Goal: Transaction & Acquisition: Download file/media

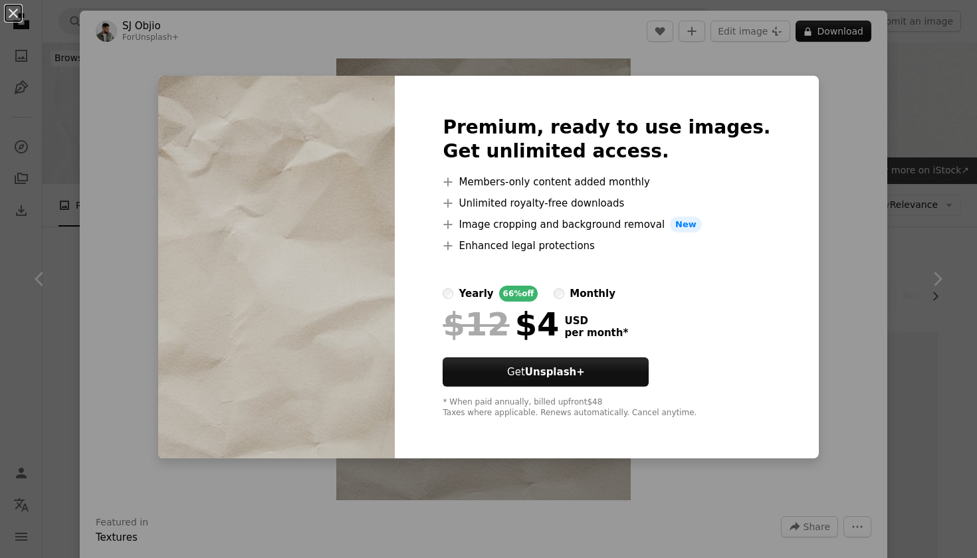
scroll to position [723, 0]
click at [828, 290] on div "An X shape Premium, ready to use images. Get unlimited access. A plus sign Memb…" at bounding box center [488, 279] width 977 height 558
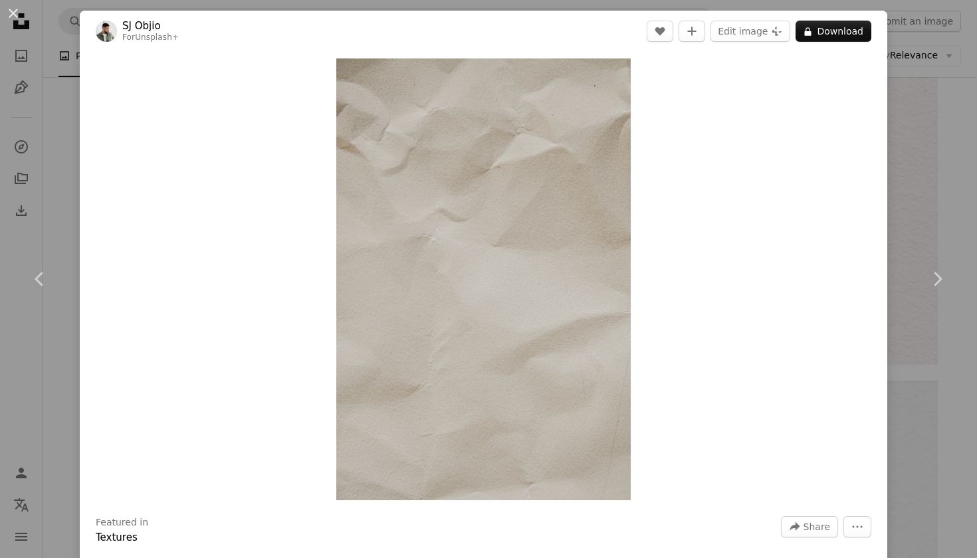
click at [922, 68] on div "An X shape Chevron left Chevron right [PERSON_NAME] For Unsplash+ A heart A plu…" at bounding box center [488, 279] width 977 height 558
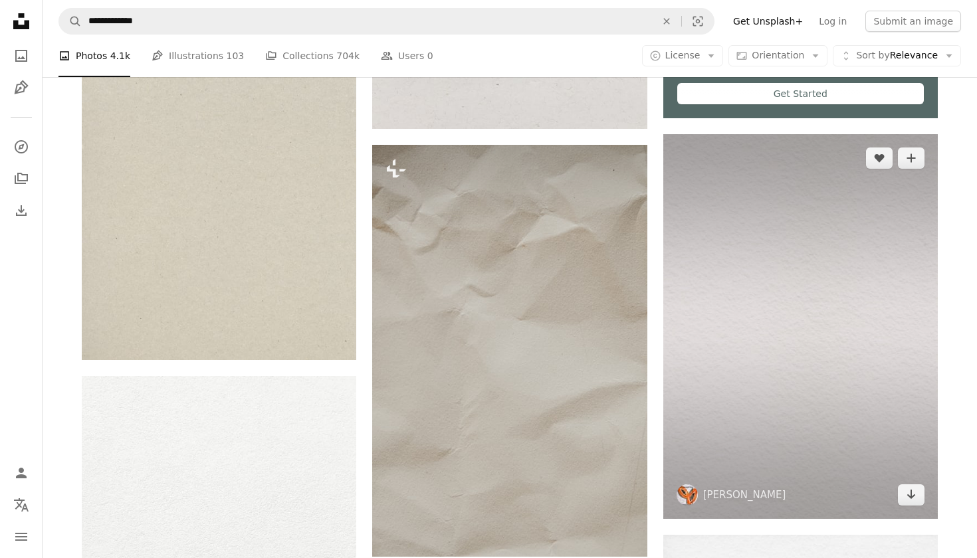
scroll to position [565, 0]
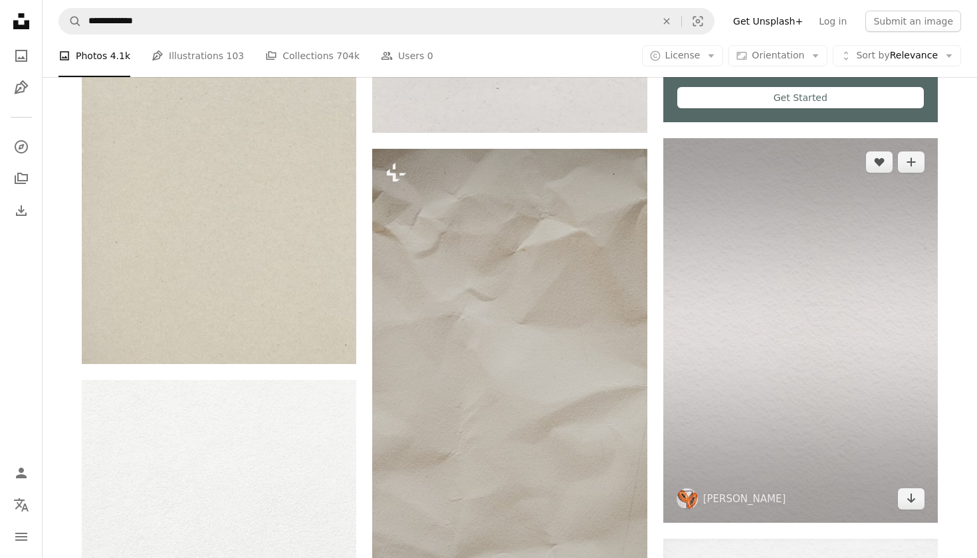
click at [766, 195] on img at bounding box center [800, 330] width 274 height 385
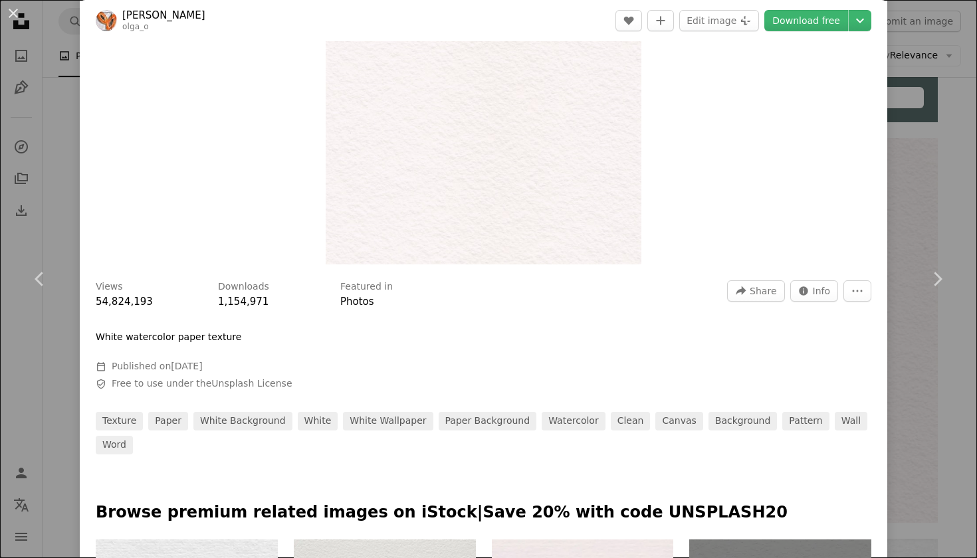
scroll to position [250, 0]
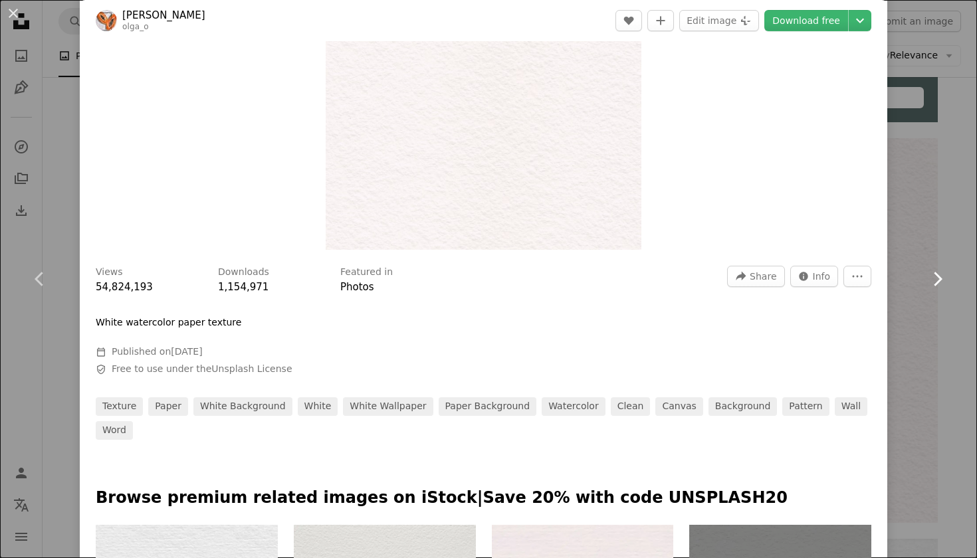
click at [925, 225] on link "Chevron right" at bounding box center [937, 279] width 80 height 128
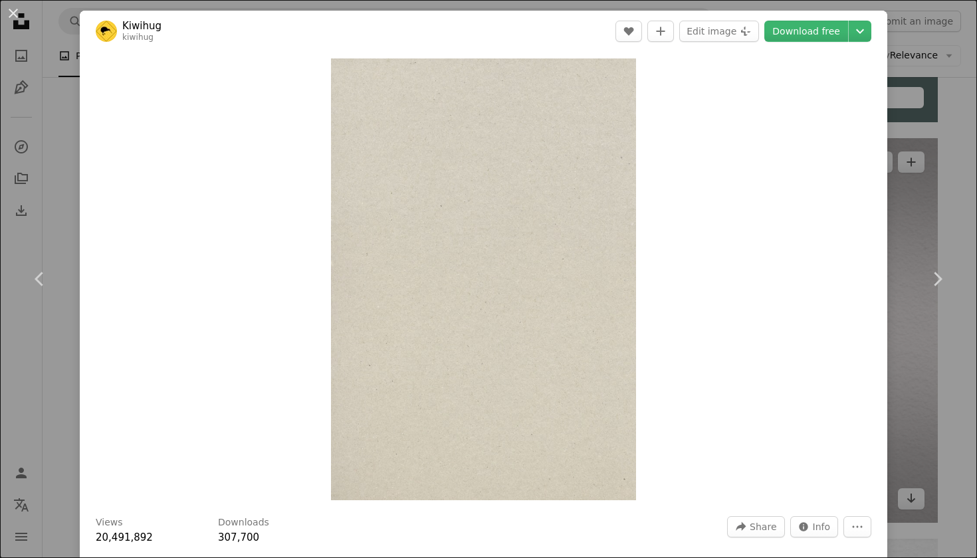
click at [923, 145] on div "An X shape Chevron left Chevron right Kiwihug kiwihug A heart A plus sign Edit …" at bounding box center [488, 279] width 977 height 558
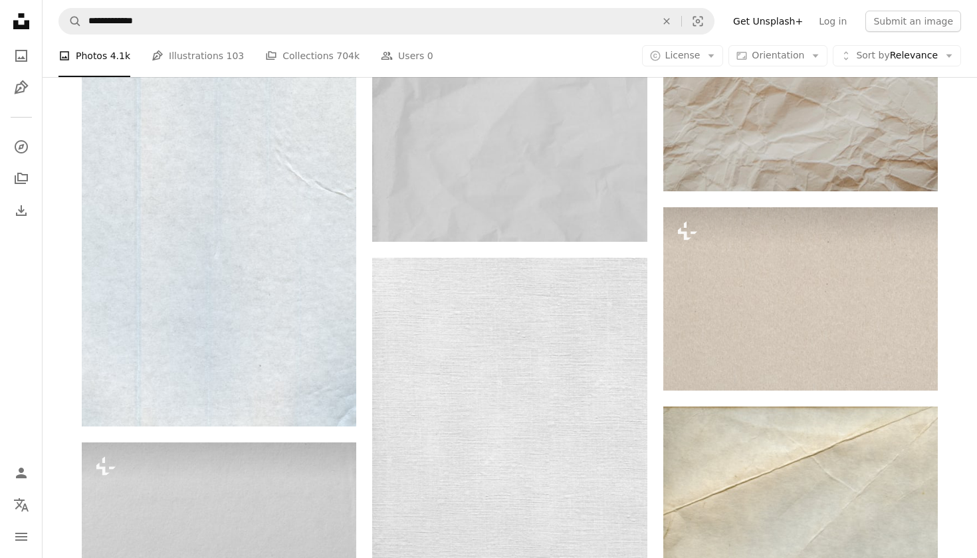
scroll to position [1881, 0]
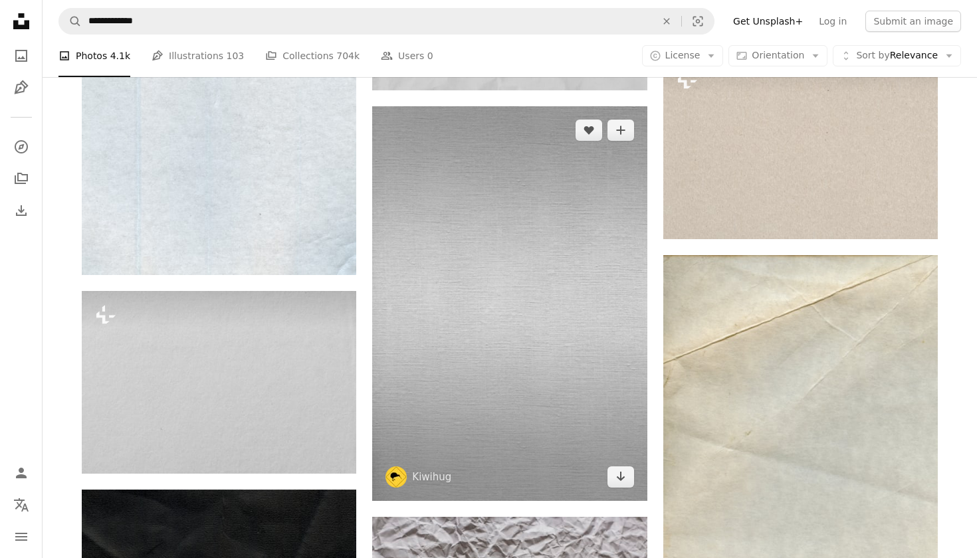
click at [507, 248] on img at bounding box center [509, 303] width 274 height 395
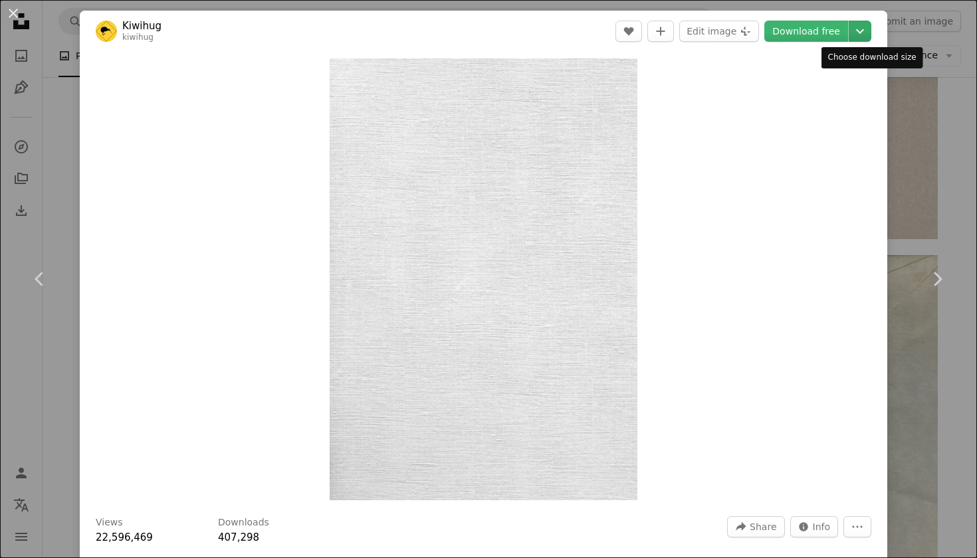
click at [868, 29] on icon "Chevron down" at bounding box center [859, 31] width 21 height 16
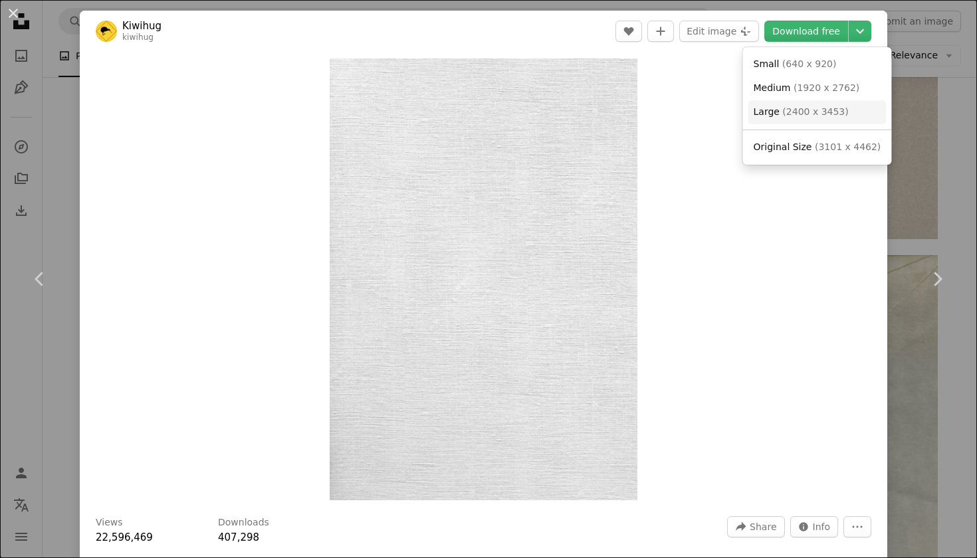
click at [832, 108] on span "( 2400 x 3453 )" at bounding box center [815, 111] width 66 height 11
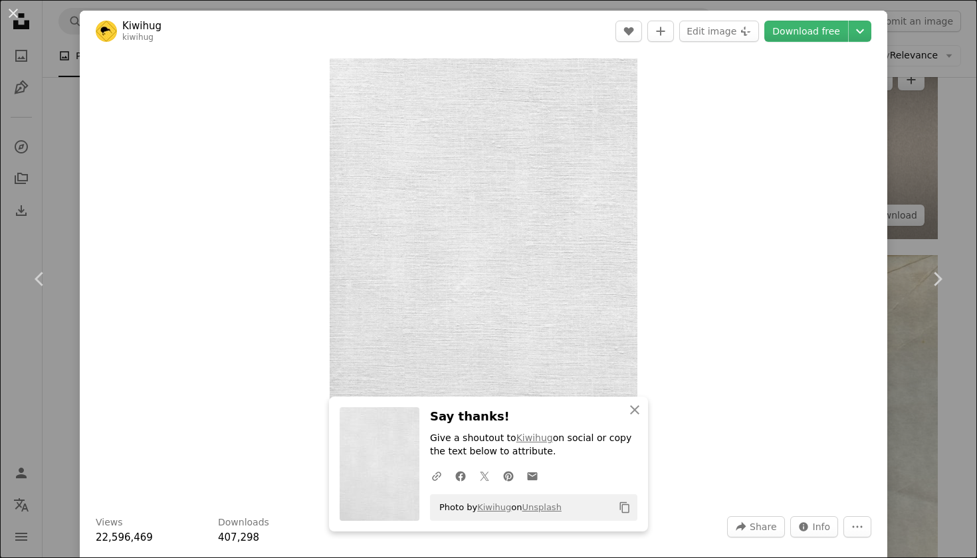
click at [917, 77] on div "An X shape Chevron left Chevron right An X shape Close Say thanks! Give a shout…" at bounding box center [488, 279] width 977 height 558
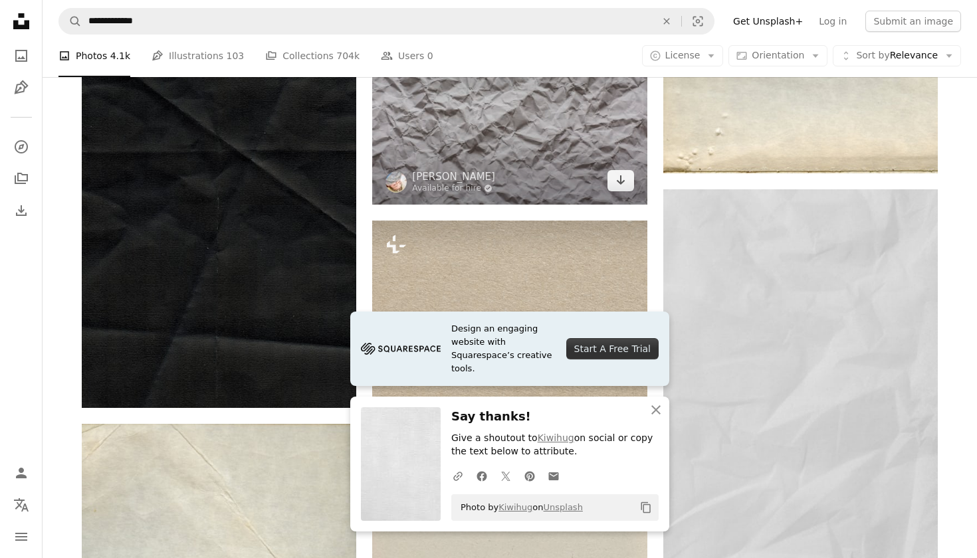
scroll to position [2380, 0]
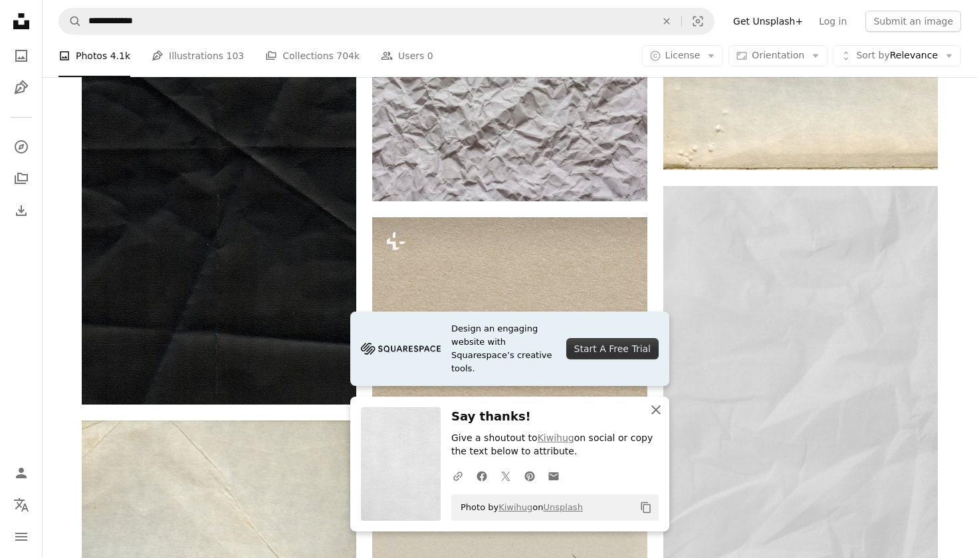
click at [658, 411] on icon "button" at bounding box center [655, 409] width 9 height 9
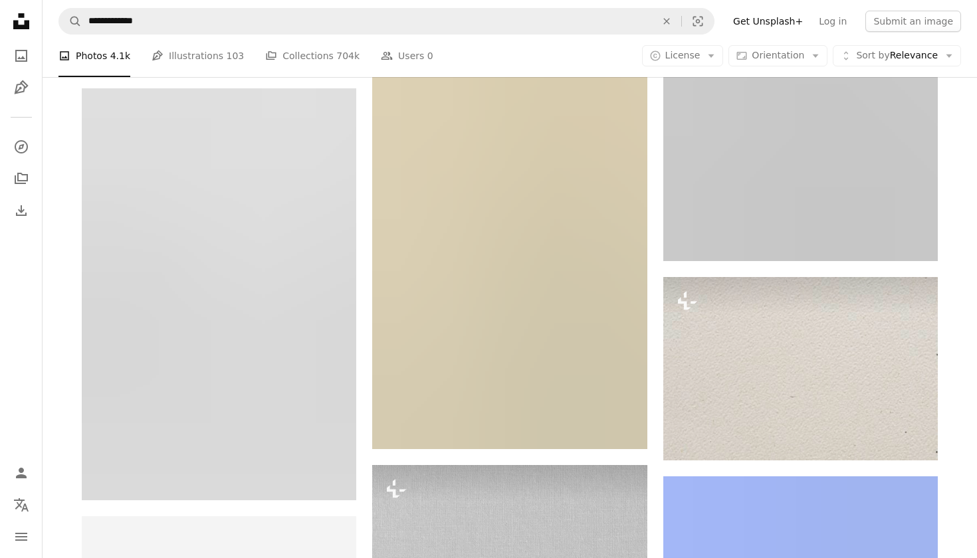
scroll to position [3484, 0]
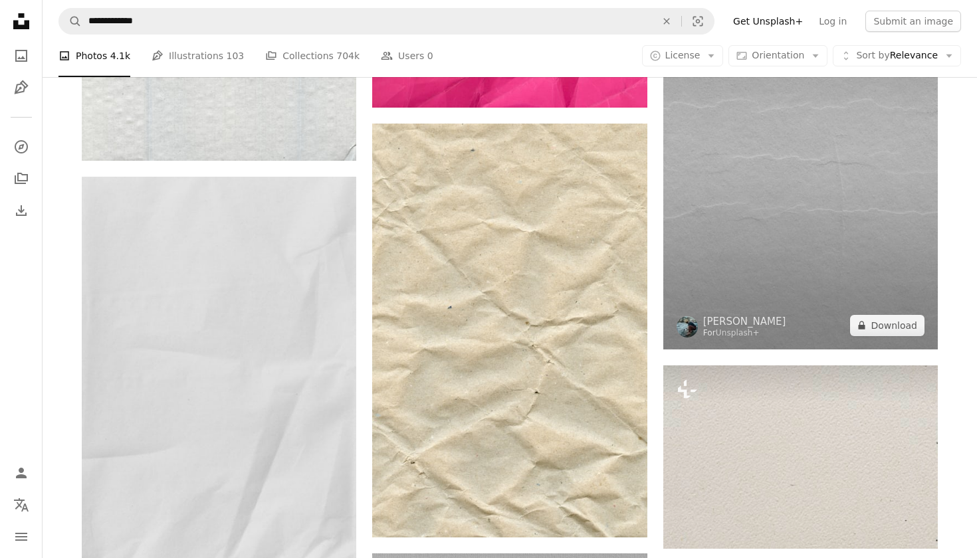
click at [836, 207] on img at bounding box center [800, 144] width 274 height 412
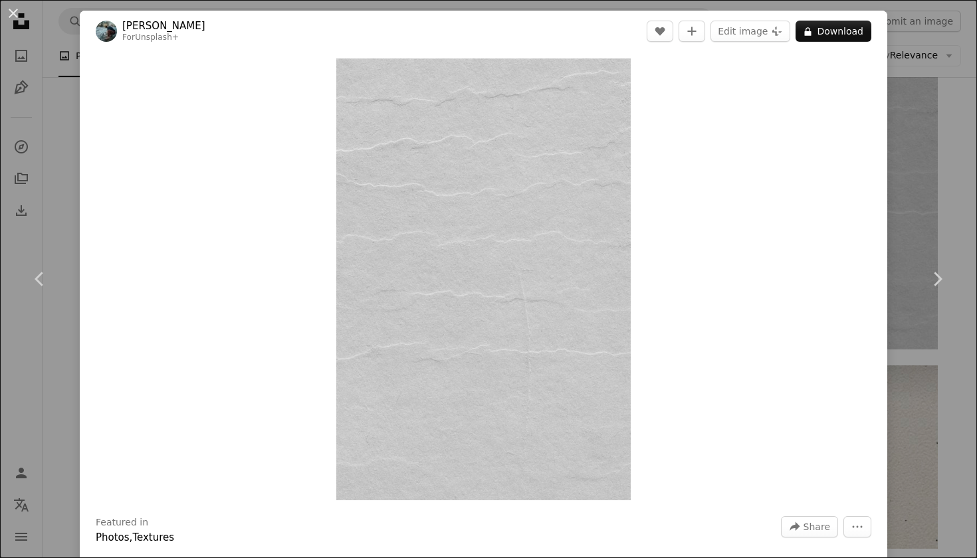
click at [922, 110] on div "An X shape Chevron left Chevron right [PERSON_NAME] For Unsplash+ A heart A plu…" at bounding box center [488, 279] width 977 height 558
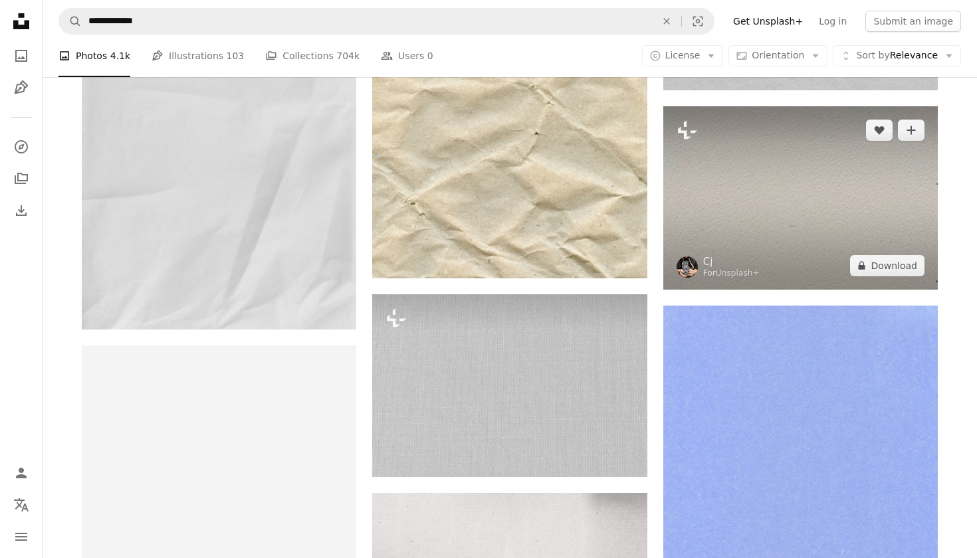
scroll to position [3748, 0]
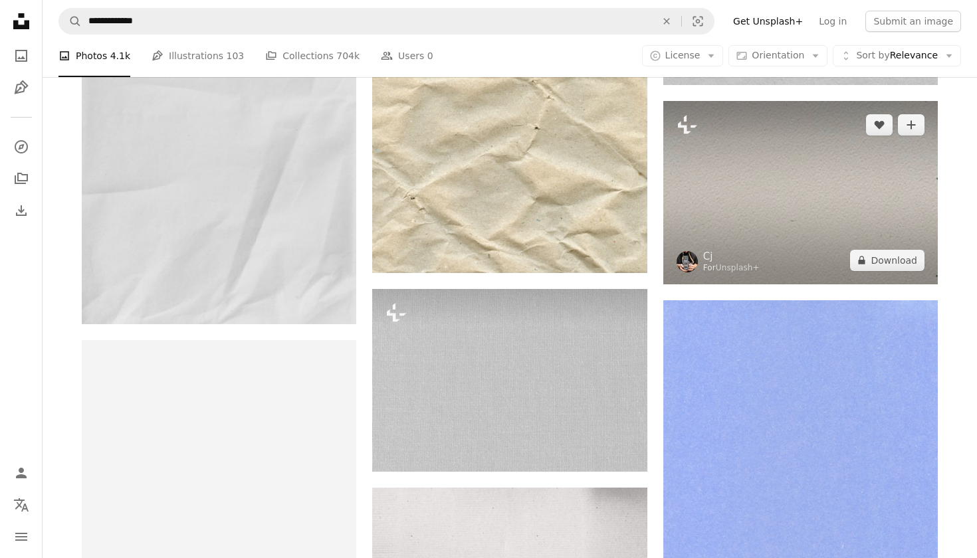
click at [737, 222] on img at bounding box center [800, 192] width 274 height 183
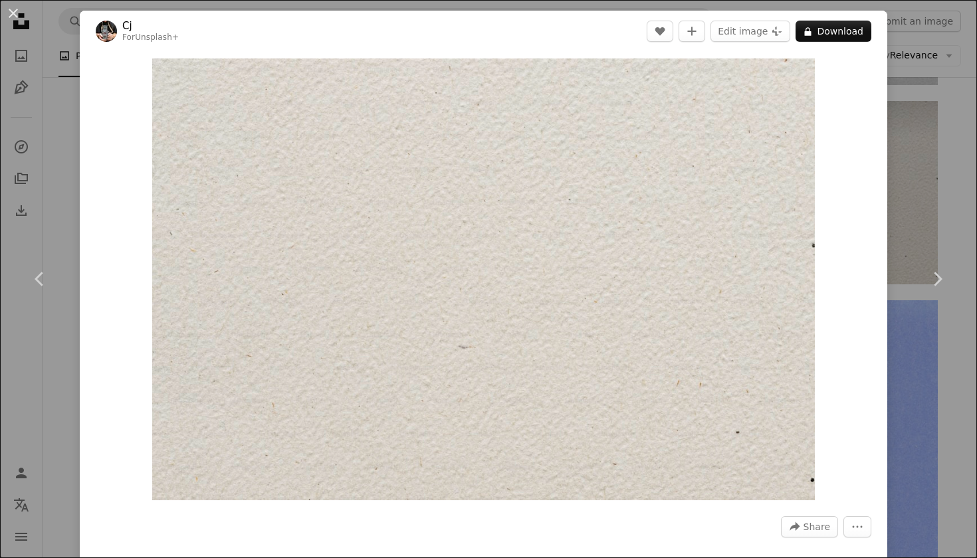
click at [926, 187] on div "An X shape Chevron left Chevron right Cj For Unsplash+ A heart A plus sign Edit…" at bounding box center [488, 279] width 977 height 558
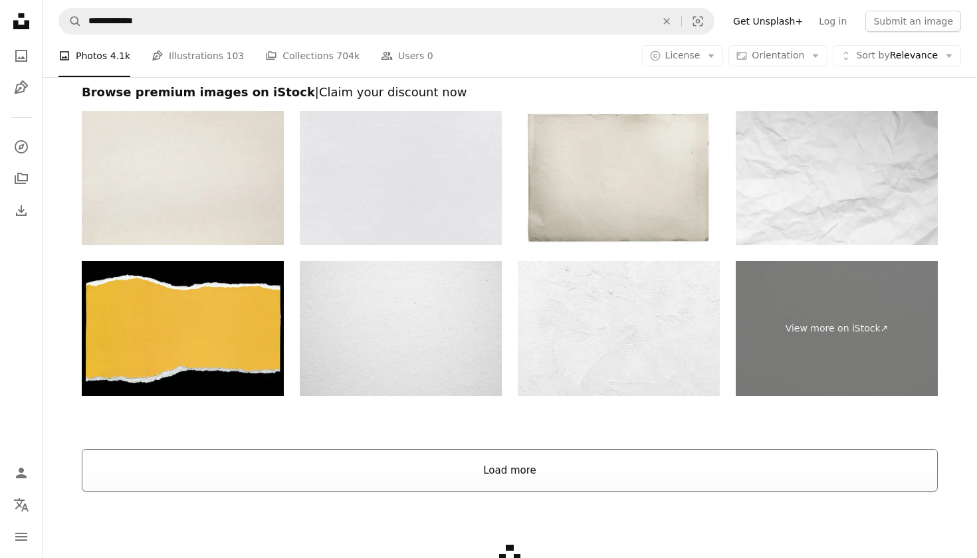
scroll to position [5283, 0]
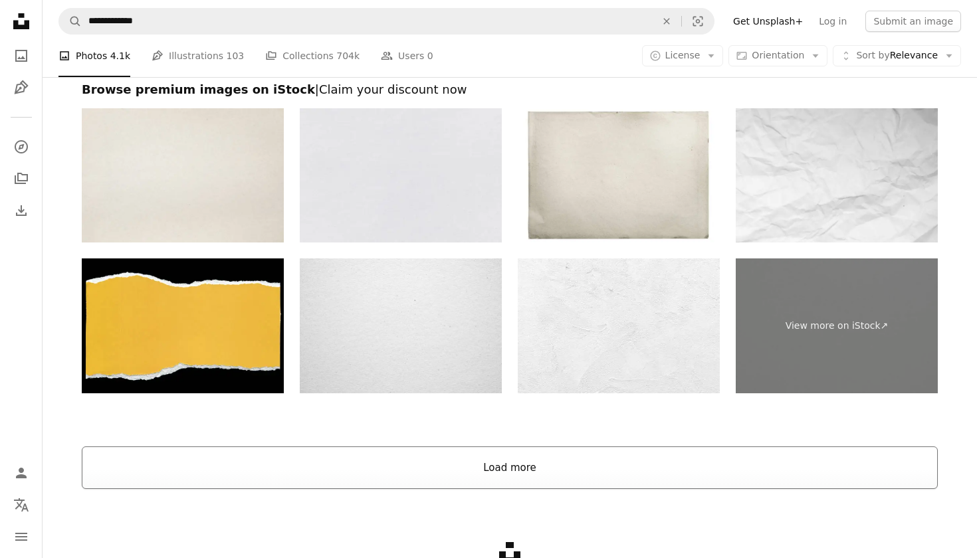
click at [483, 451] on button "Load more" at bounding box center [510, 467] width 856 height 43
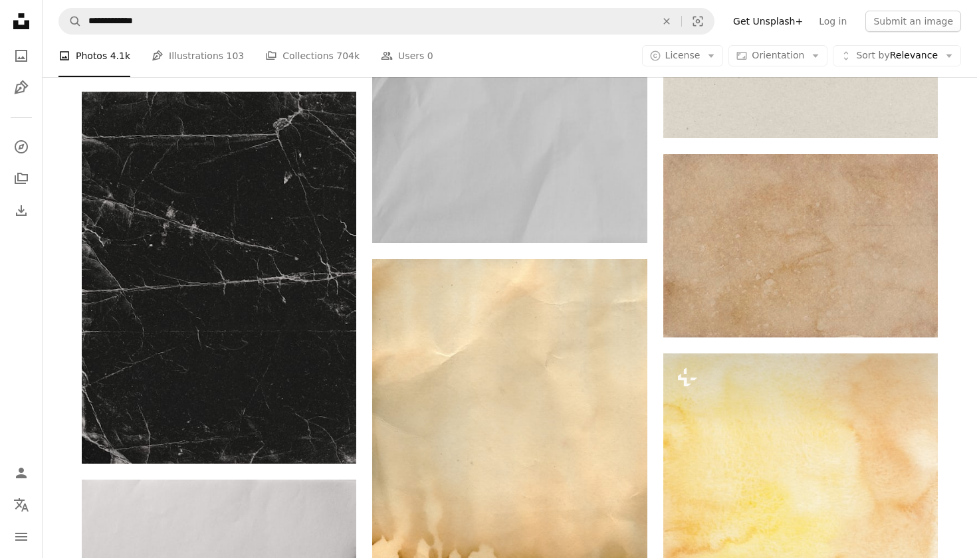
scroll to position [6025, 0]
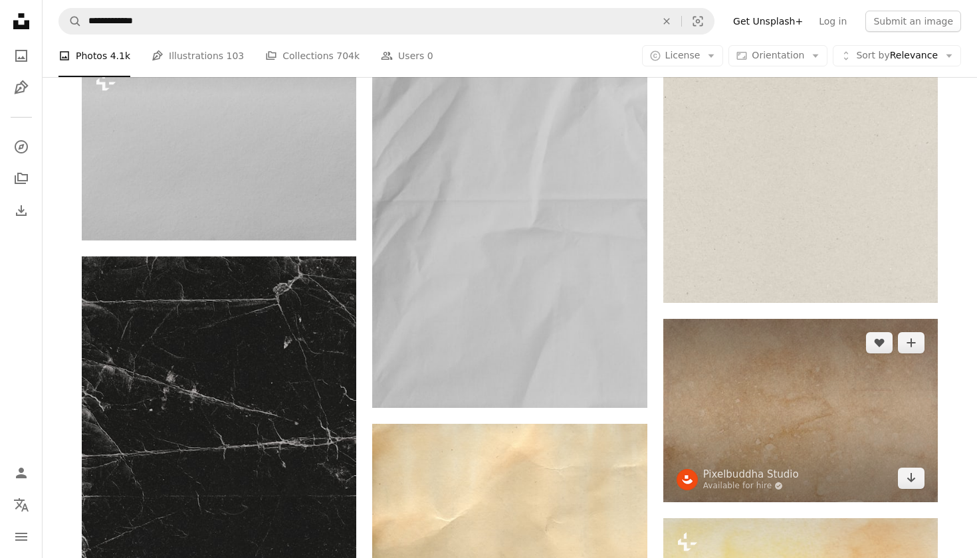
click at [751, 392] on img at bounding box center [800, 410] width 274 height 183
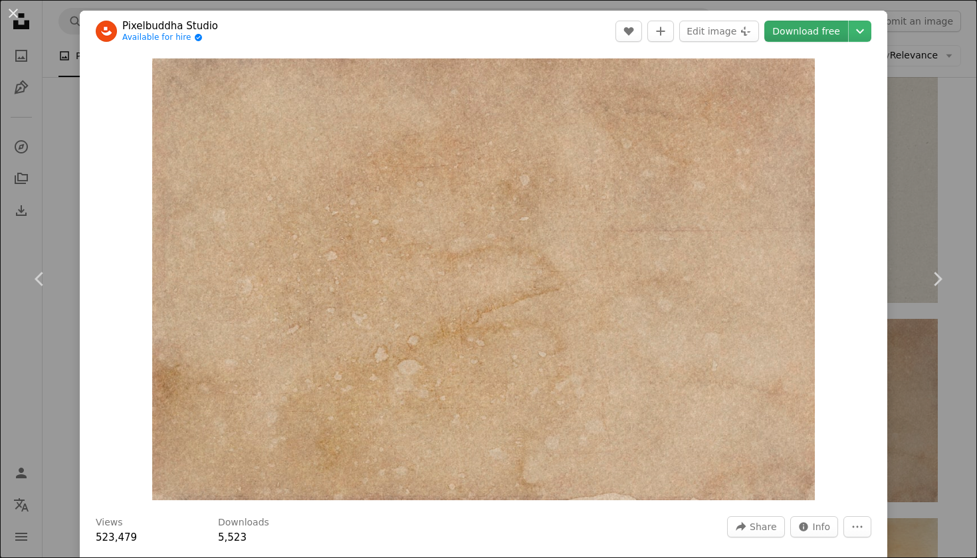
click at [822, 30] on link "Download free" at bounding box center [806, 31] width 84 height 21
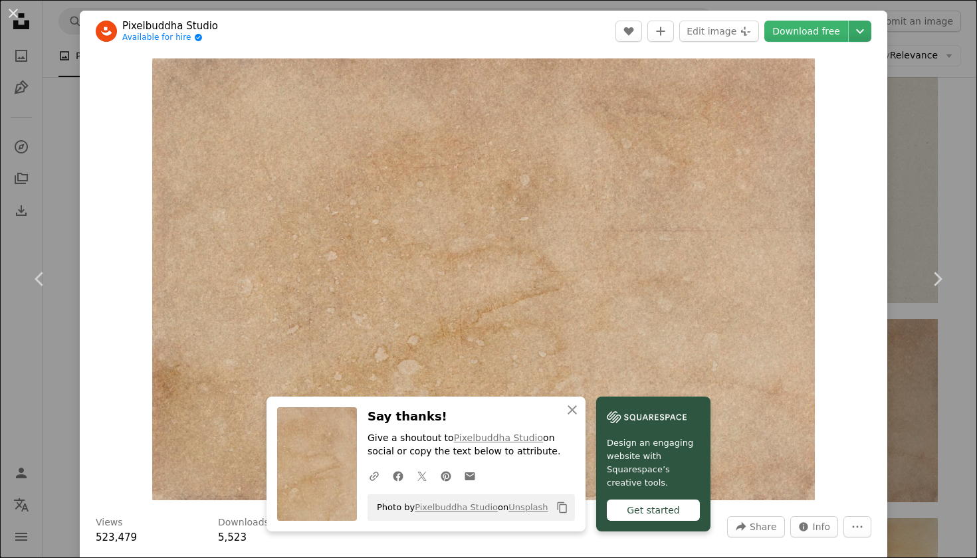
click at [864, 33] on icon "Choose download size" at bounding box center [860, 31] width 8 height 5
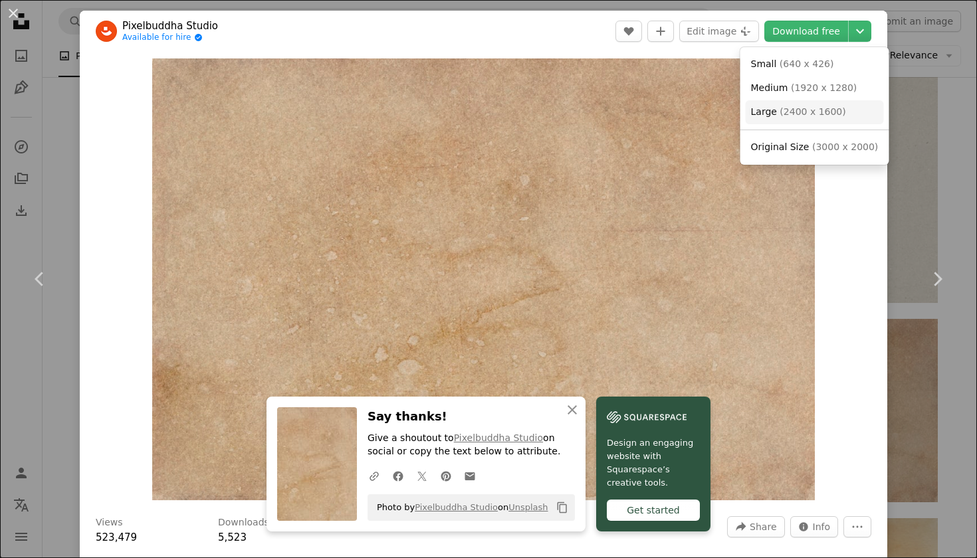
click at [812, 112] on span "( 2400 x 1600 )" at bounding box center [812, 111] width 66 height 11
